Goal: Check status: Check status

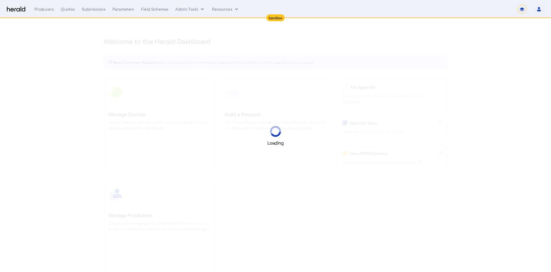
select select "*******"
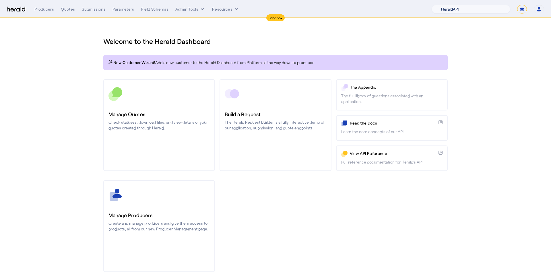
click at [485, 13] on select "1Fort Acrisure Acturis Affinity Advisors Affinity Risk Agentero AmWins Anzen Ao…" at bounding box center [471, 9] width 79 height 9
select select "pfm_h3db_crc"
click at [446, 5] on select "1Fort Acrisure Acturis Affinity Advisors Affinity Risk Agentero AmWins Anzen Ao…" at bounding box center [471, 9] width 79 height 9
click at [69, 8] on div "Quotes" at bounding box center [68, 9] width 14 height 6
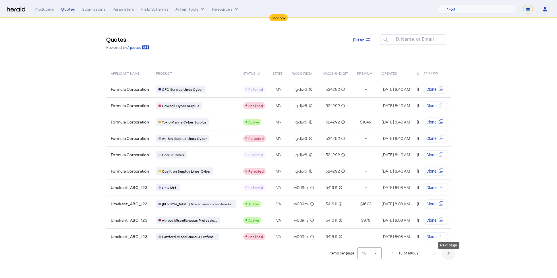
click at [448, 256] on span "Next page" at bounding box center [448, 253] width 14 height 14
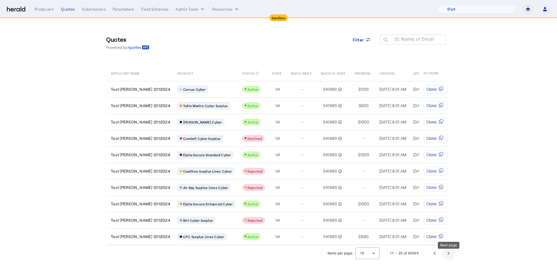
click at [449, 258] on span "Next page" at bounding box center [448, 253] width 14 height 14
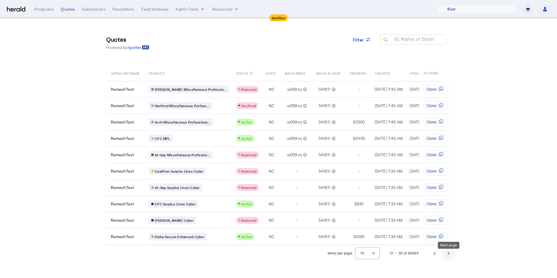
click at [452, 259] on span "Next page" at bounding box center [448, 253] width 14 height 14
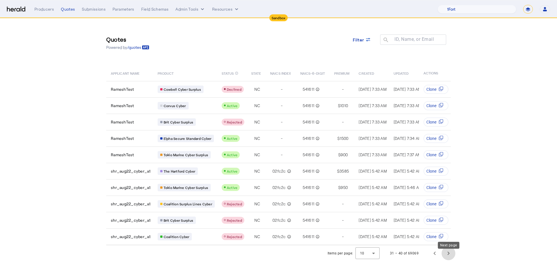
click at [450, 257] on span "Next page" at bounding box center [448, 253] width 14 height 14
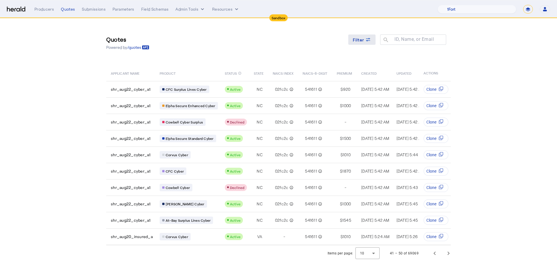
click at [356, 38] on span "Filter" at bounding box center [358, 40] width 11 height 6
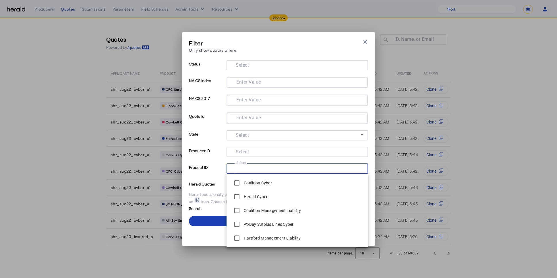
click at [268, 169] on input "Select" at bounding box center [296, 167] width 130 height 7
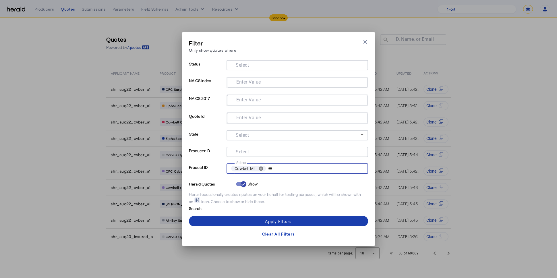
type input "***"
click at [290, 217] on span at bounding box center [278, 221] width 179 height 14
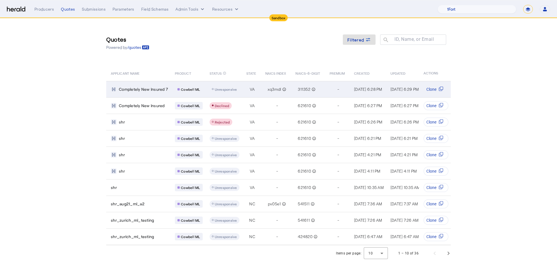
click at [242, 88] on td "VA" at bounding box center [251, 89] width 19 height 16
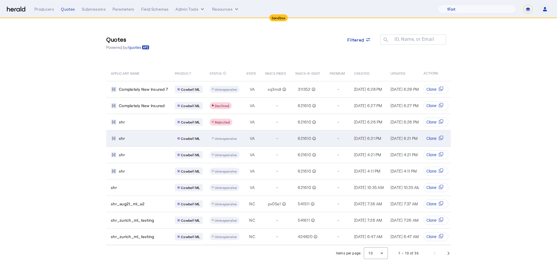
click at [156, 137] on div "shr" at bounding box center [139, 138] width 57 height 6
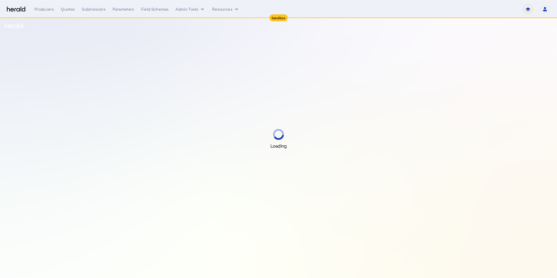
select select "*******"
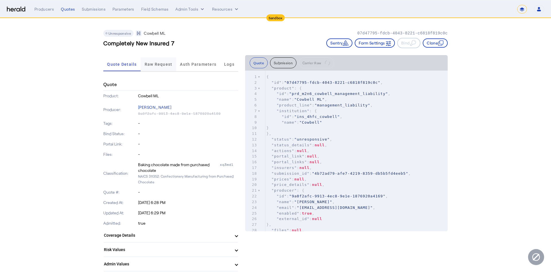
click at [164, 59] on span "Raw Request" at bounding box center [159, 64] width 28 height 14
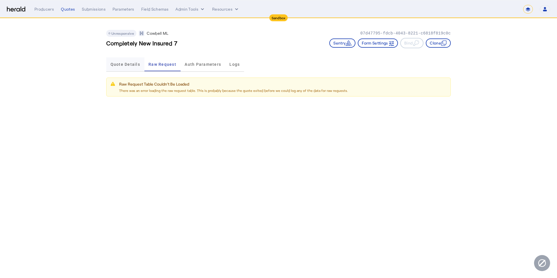
click at [123, 65] on span "Quote Details" at bounding box center [125, 64] width 30 height 4
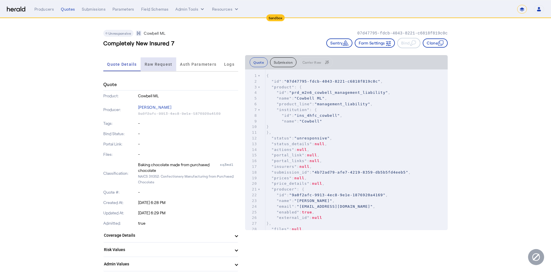
click at [149, 63] on span "Raw Request" at bounding box center [159, 64] width 28 height 4
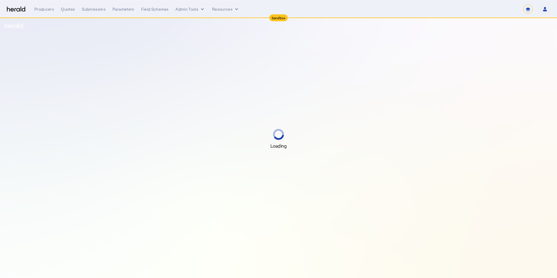
select select "*******"
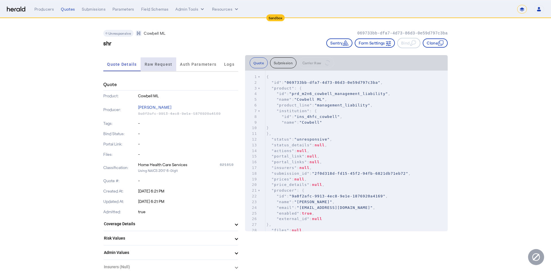
click at [157, 61] on span "Raw Request" at bounding box center [159, 64] width 28 height 14
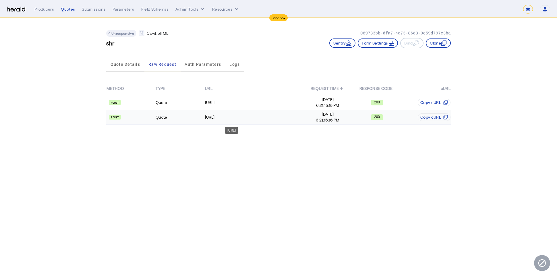
click at [283, 119] on div "https://api.morecowbell.ai/api/quote/v3/da/quote" at bounding box center [254, 117] width 98 height 6
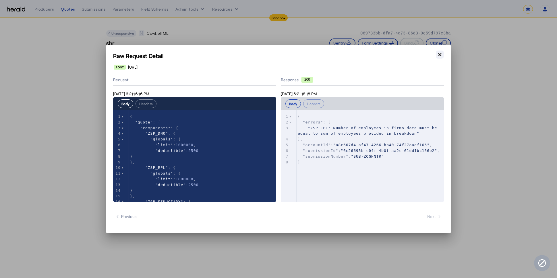
click at [436, 52] on button "Close modal" at bounding box center [440, 55] width 8 height 8
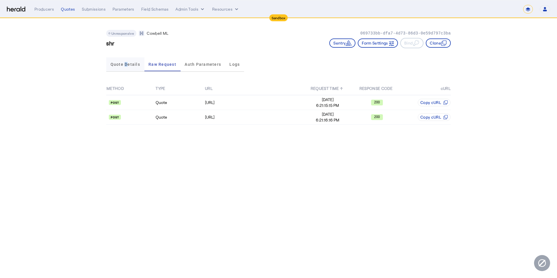
click at [126, 66] on span "Quote Details" at bounding box center [125, 64] width 30 height 4
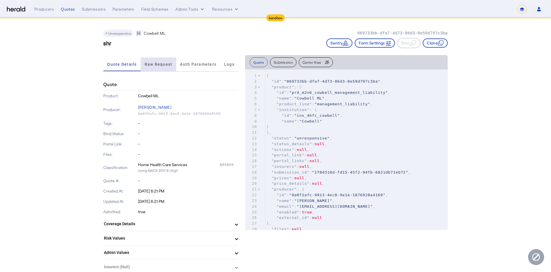
click at [163, 68] on span "Raw Request" at bounding box center [159, 64] width 28 height 14
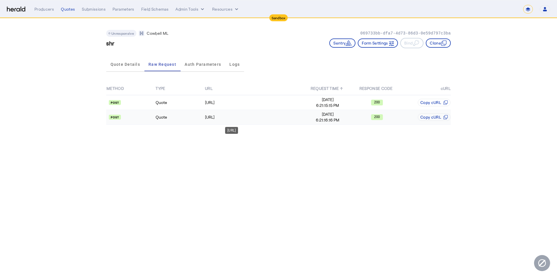
click at [294, 117] on div "https://api.morecowbell.ai/api/quote/v3/da/quote" at bounding box center [254, 117] width 98 height 6
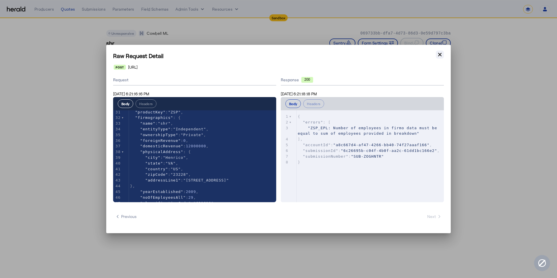
click at [440, 55] on icon "button" at bounding box center [439, 54] width 3 height 3
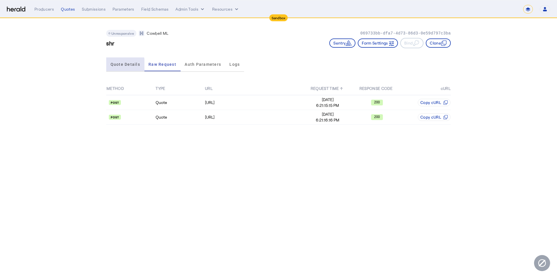
click at [119, 65] on span "Quote Details" at bounding box center [125, 64] width 30 height 4
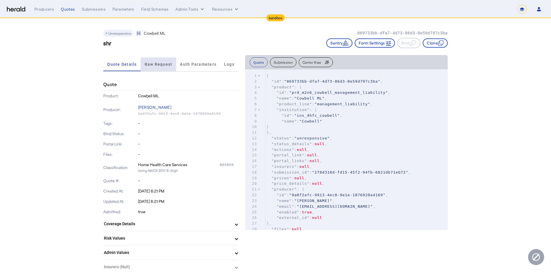
click at [159, 64] on span "Raw Request" at bounding box center [159, 64] width 28 height 4
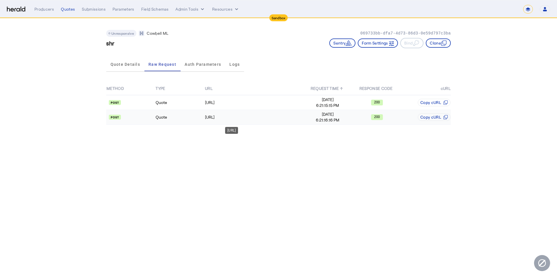
click at [280, 117] on div "https://api.morecowbell.ai/api/quote/v3/da/quote" at bounding box center [254, 117] width 98 height 6
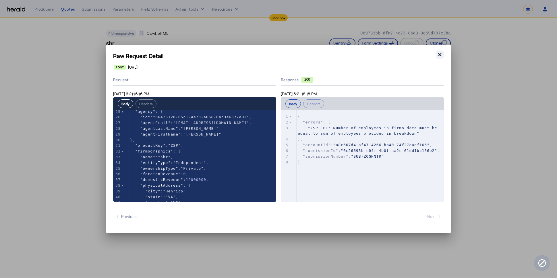
click at [442, 56] on icon "button" at bounding box center [440, 55] width 6 height 6
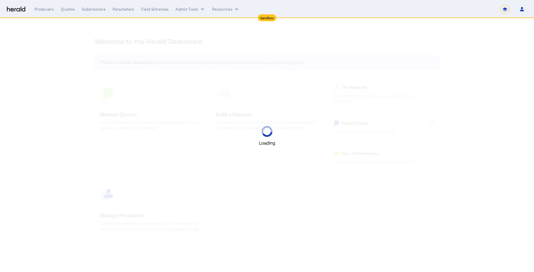
select select "*******"
select select "pfm_2v8p_herald_api"
